Goal: Understand process/instructions: Learn how to perform a task or action

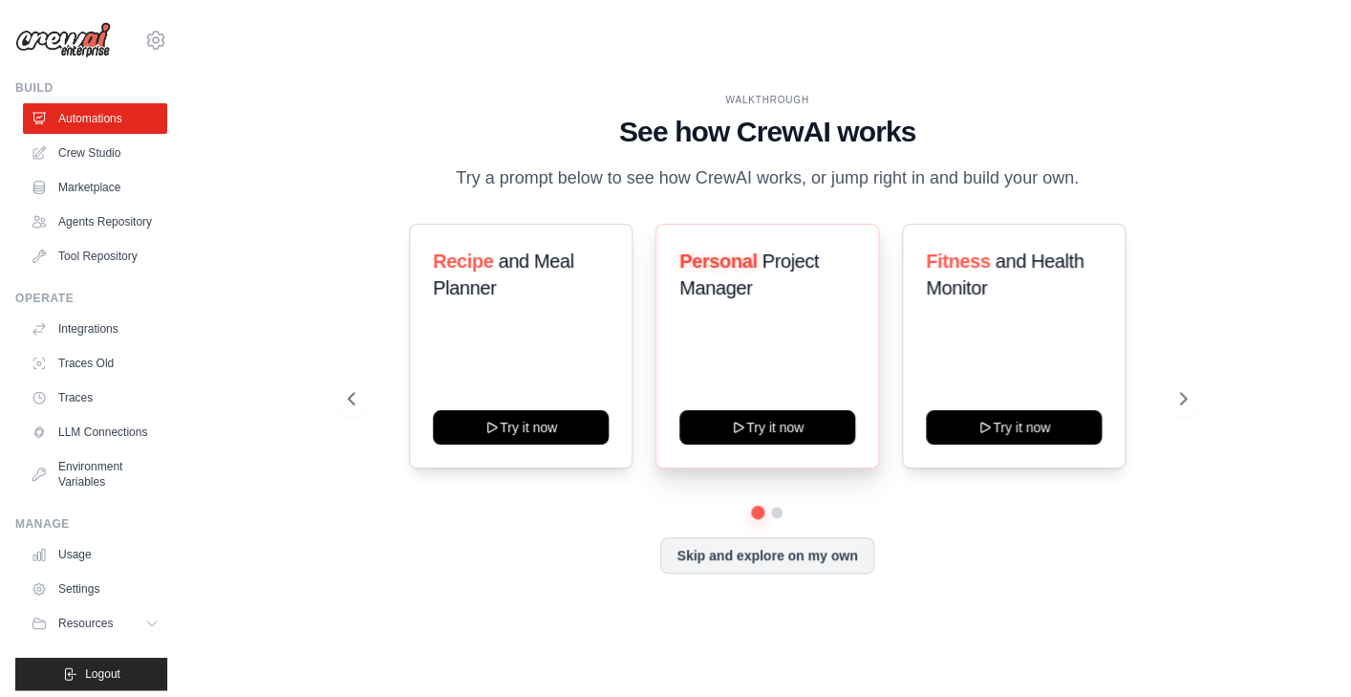
click at [735, 279] on span "Project Manager" at bounding box center [749, 274] width 140 height 48
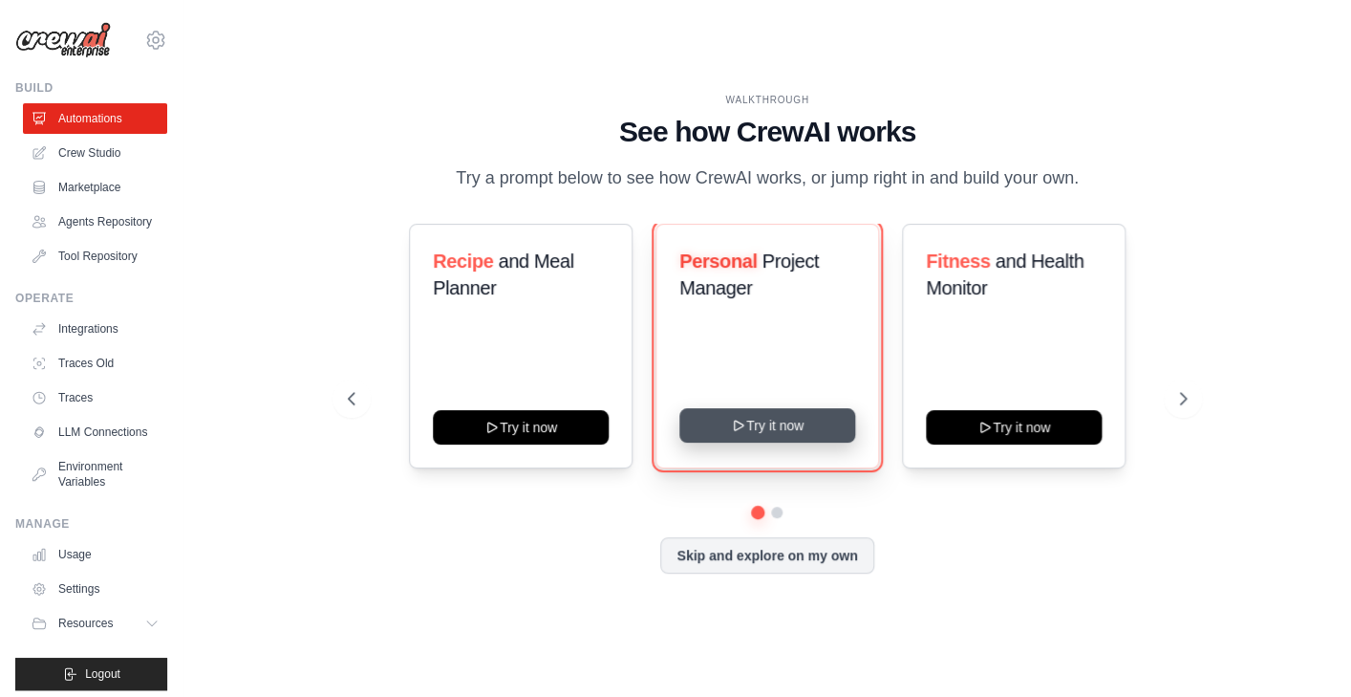
click at [764, 431] on button "Try it now" at bounding box center [767, 425] width 176 height 34
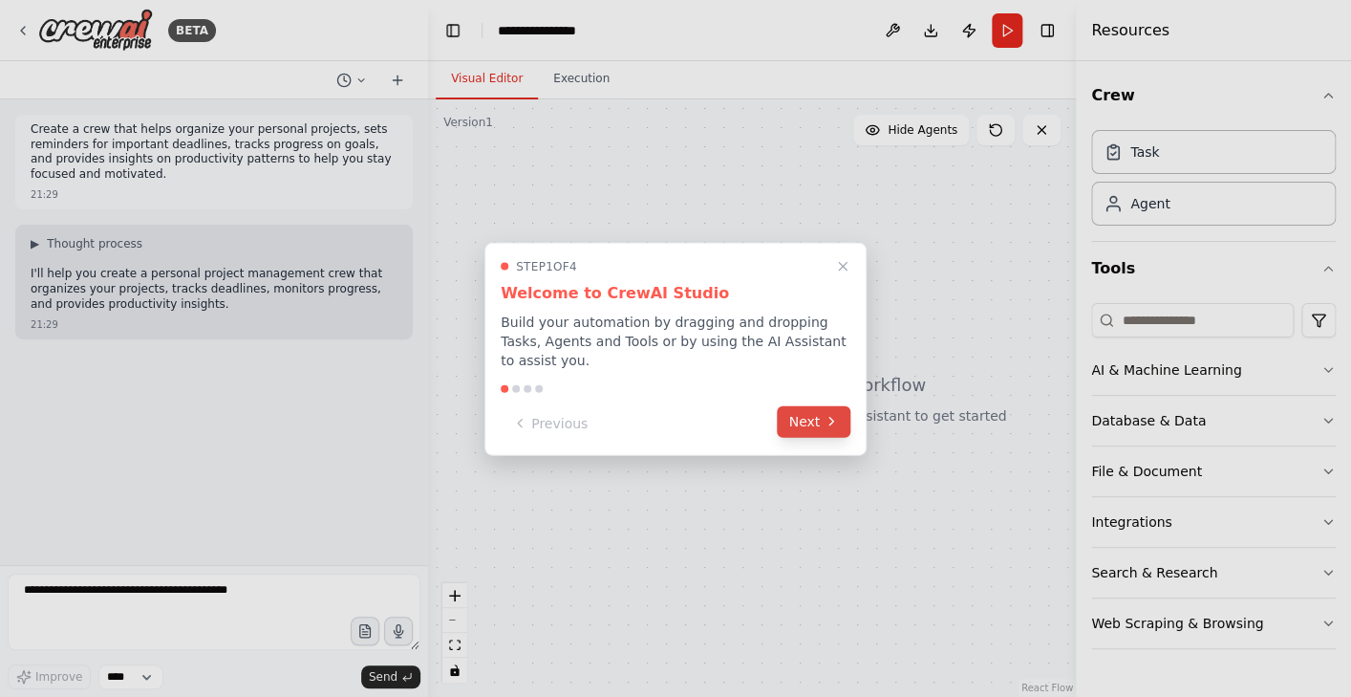
click at [819, 417] on button "Next" at bounding box center [814, 421] width 74 height 32
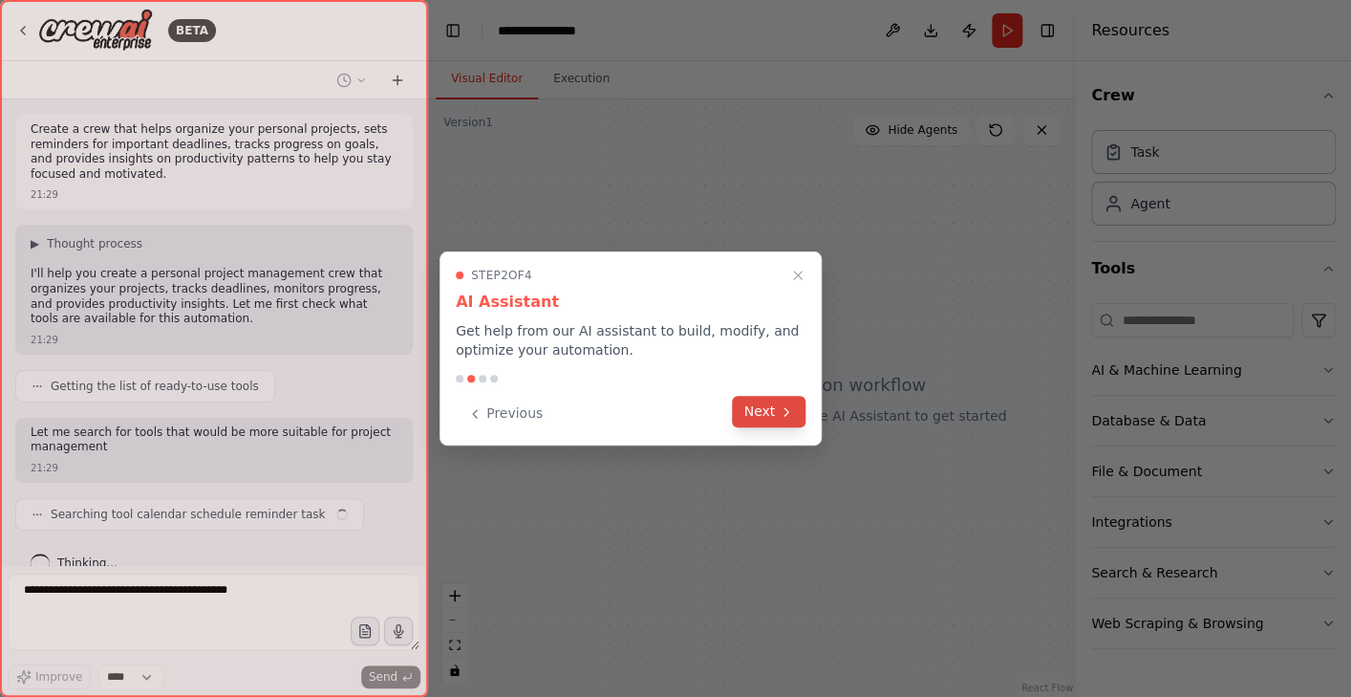
scroll to position [25, 0]
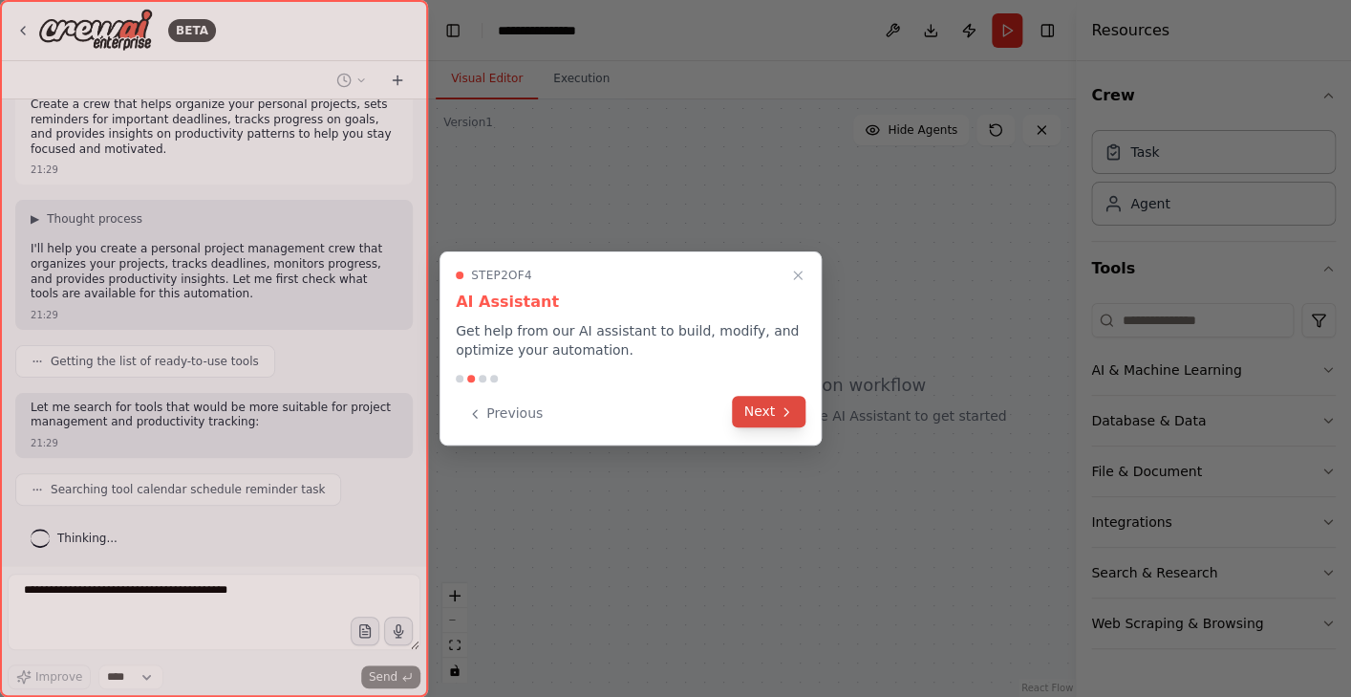
click at [776, 418] on button "Next" at bounding box center [769, 412] width 74 height 32
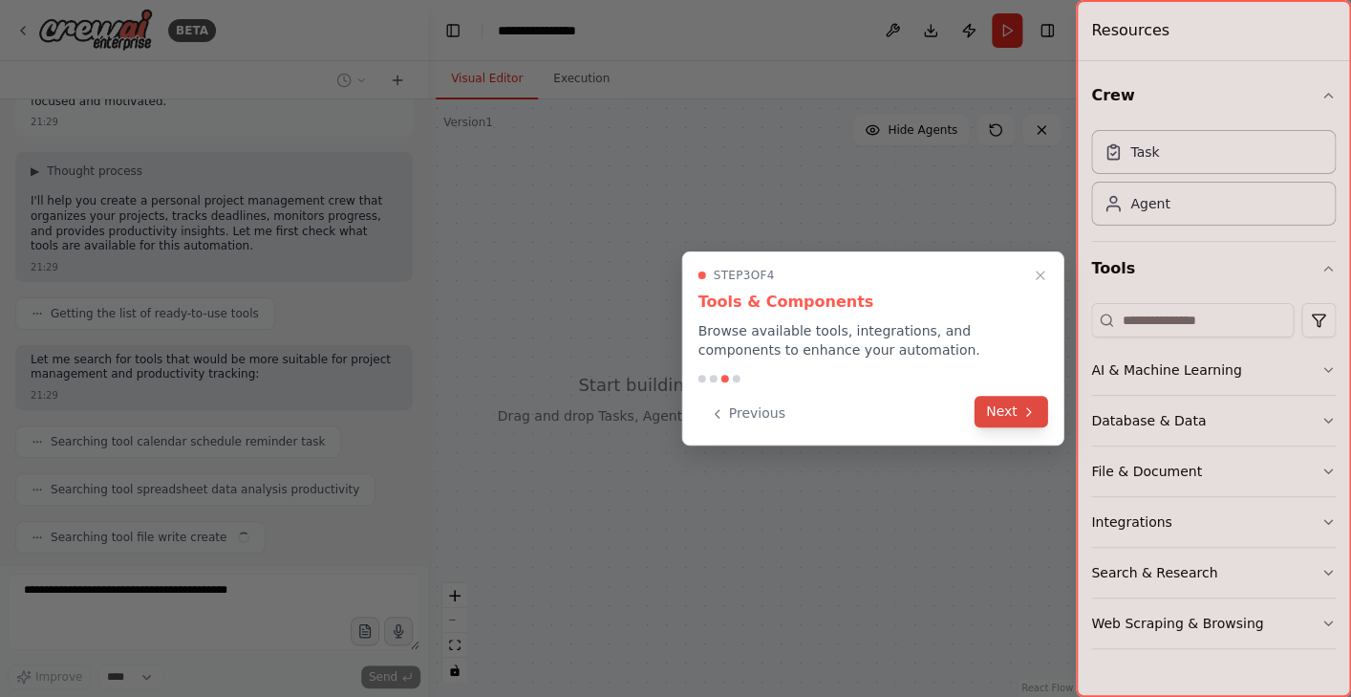
scroll to position [120, 0]
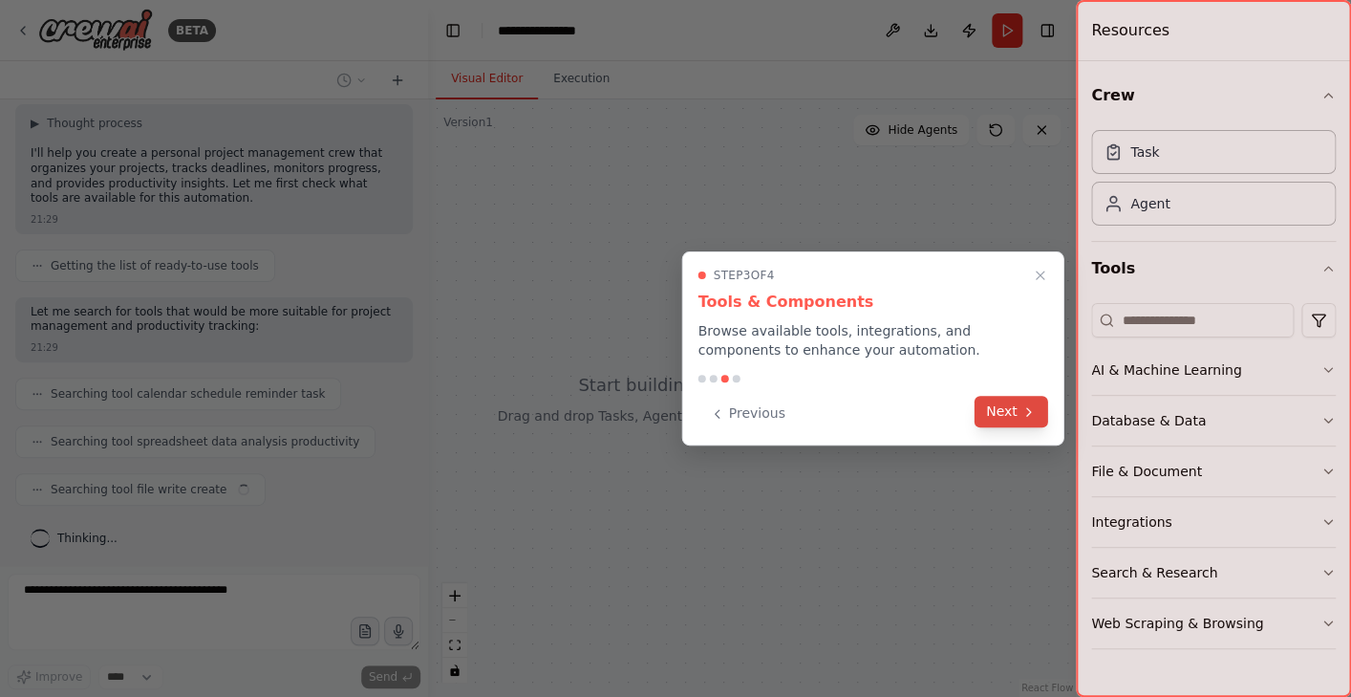
click at [1006, 421] on button "Next" at bounding box center [1012, 412] width 74 height 32
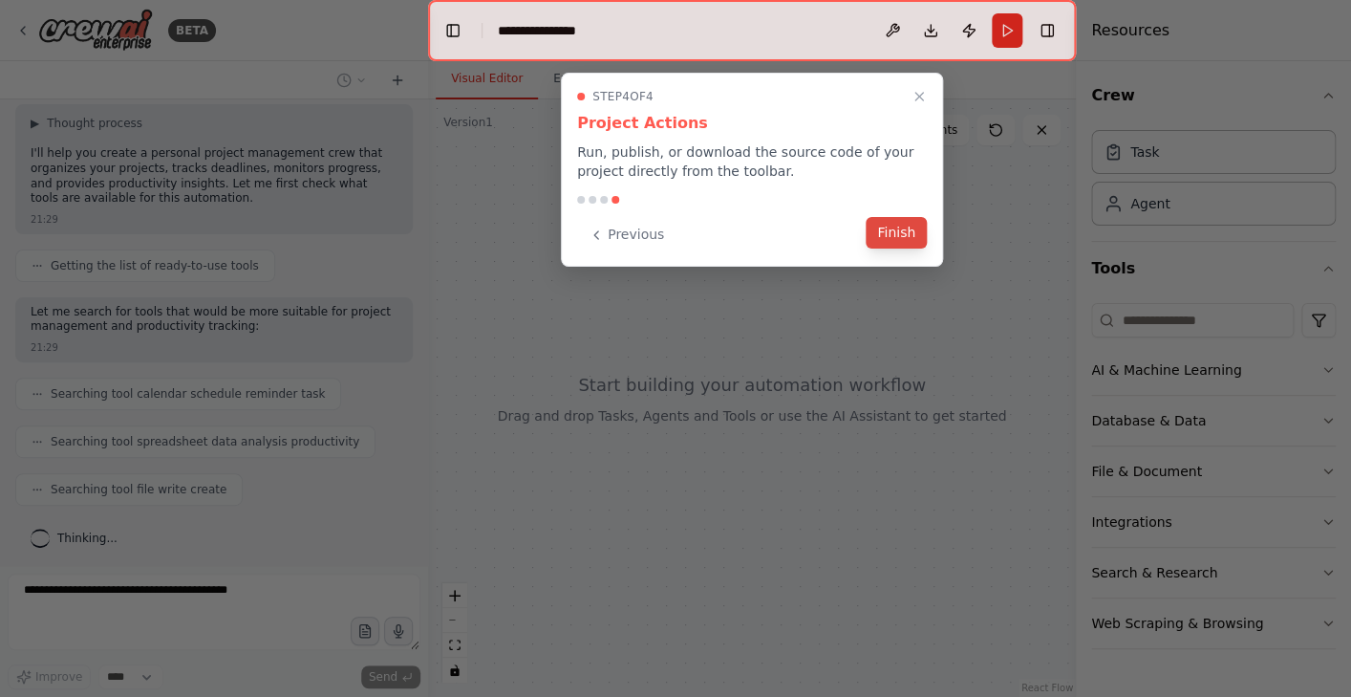
click at [891, 242] on button "Finish" at bounding box center [896, 233] width 61 height 32
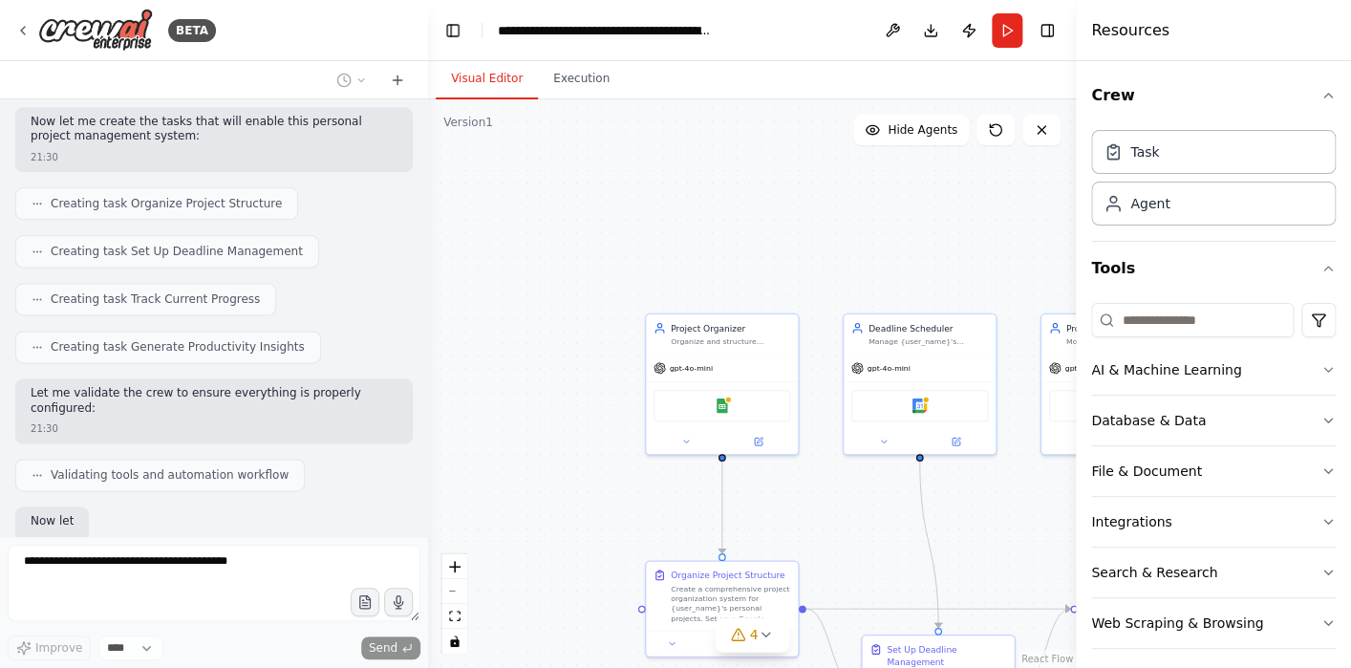
scroll to position [995, 0]
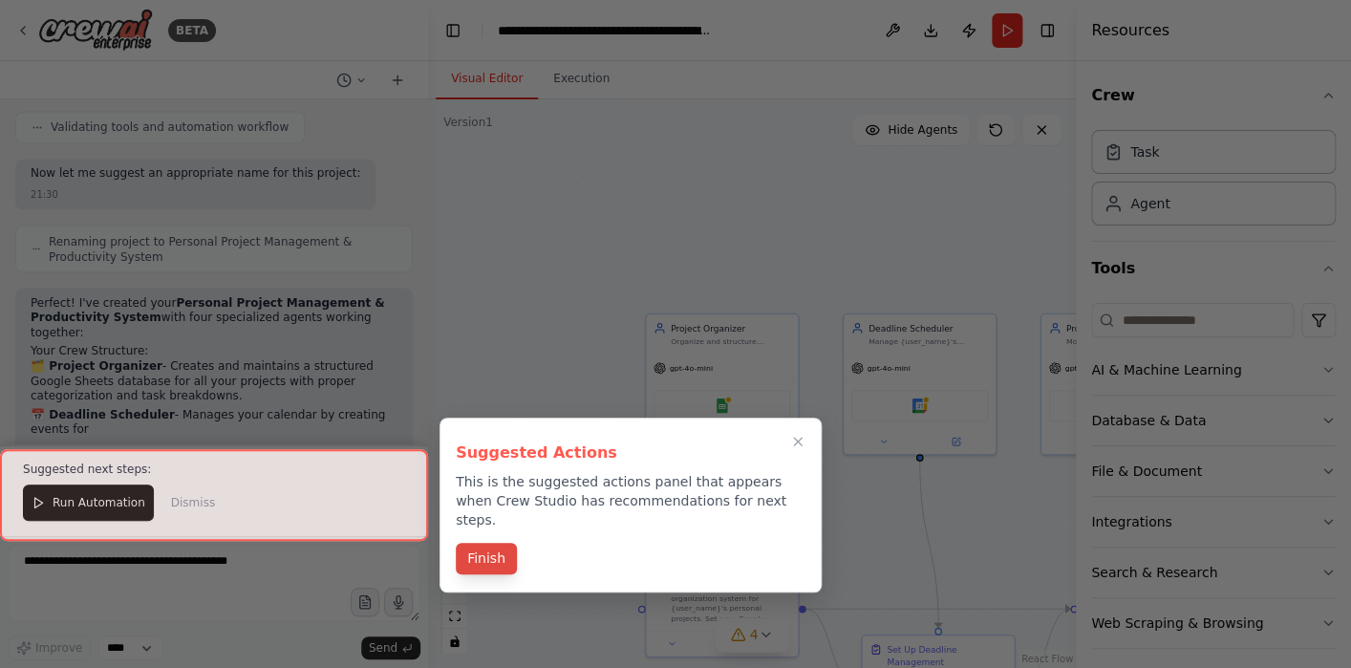
click at [486, 547] on button "Finish" at bounding box center [486, 559] width 61 height 32
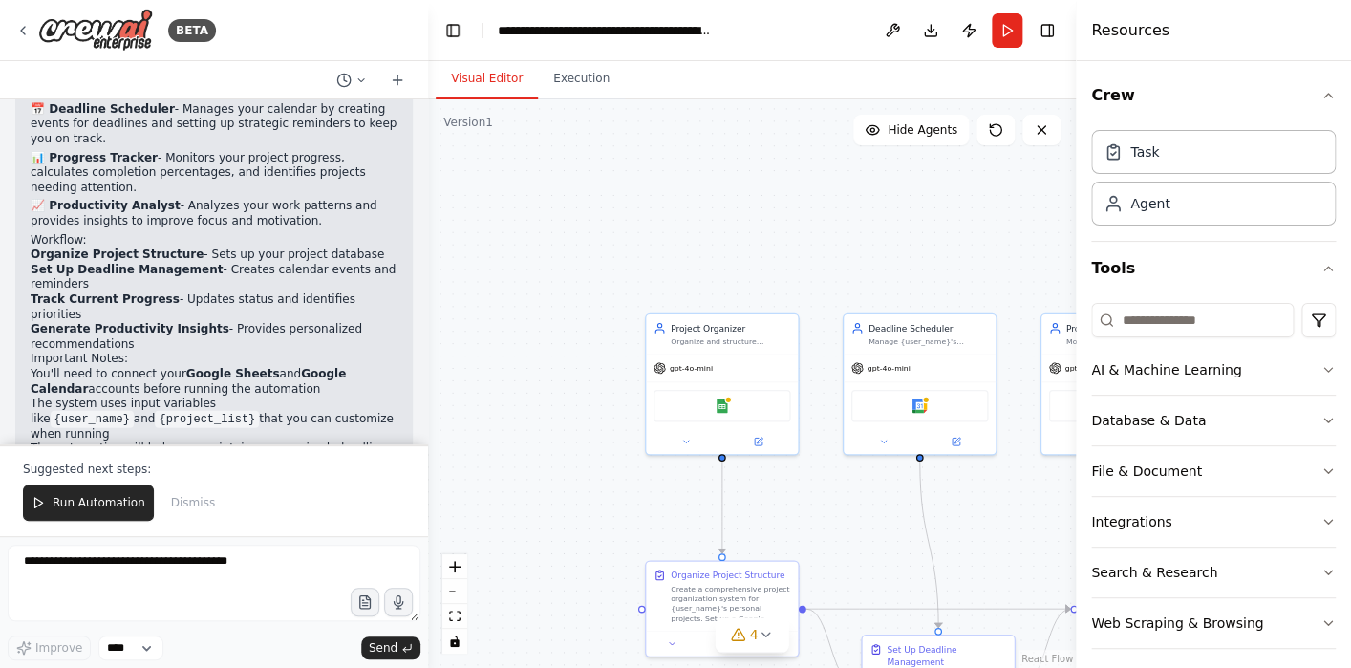
scroll to position [1566, 0]
